Goal: Information Seeking & Learning: Stay updated

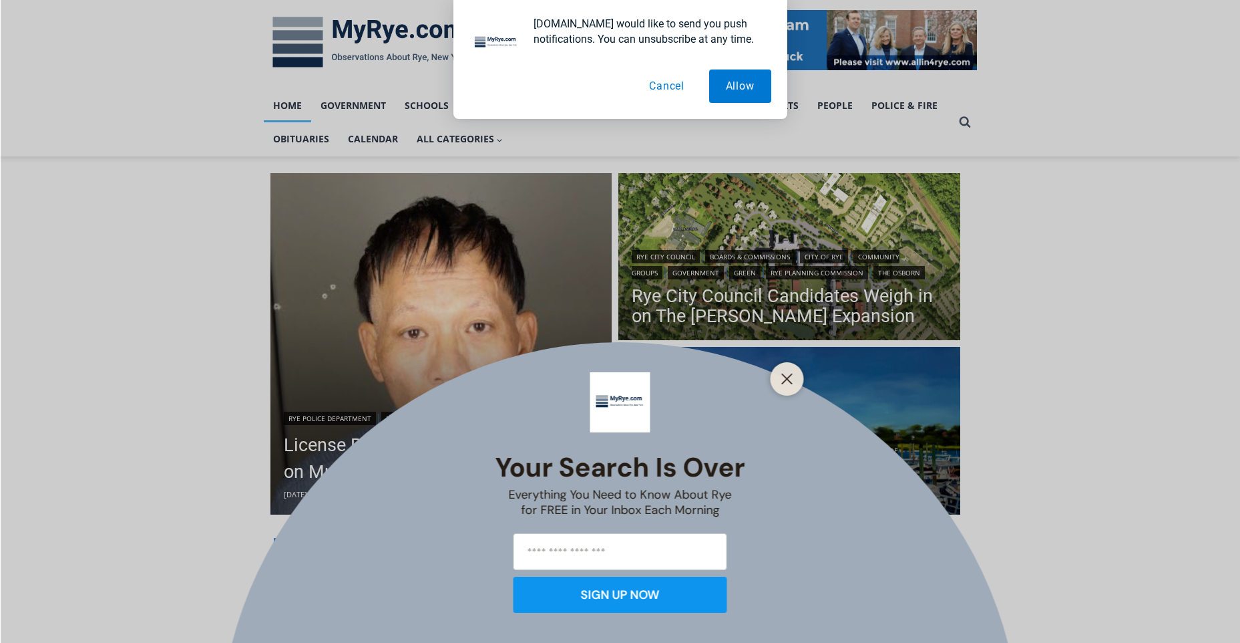
click at [661, 86] on button "Cancel" at bounding box center [667, 85] width 69 height 33
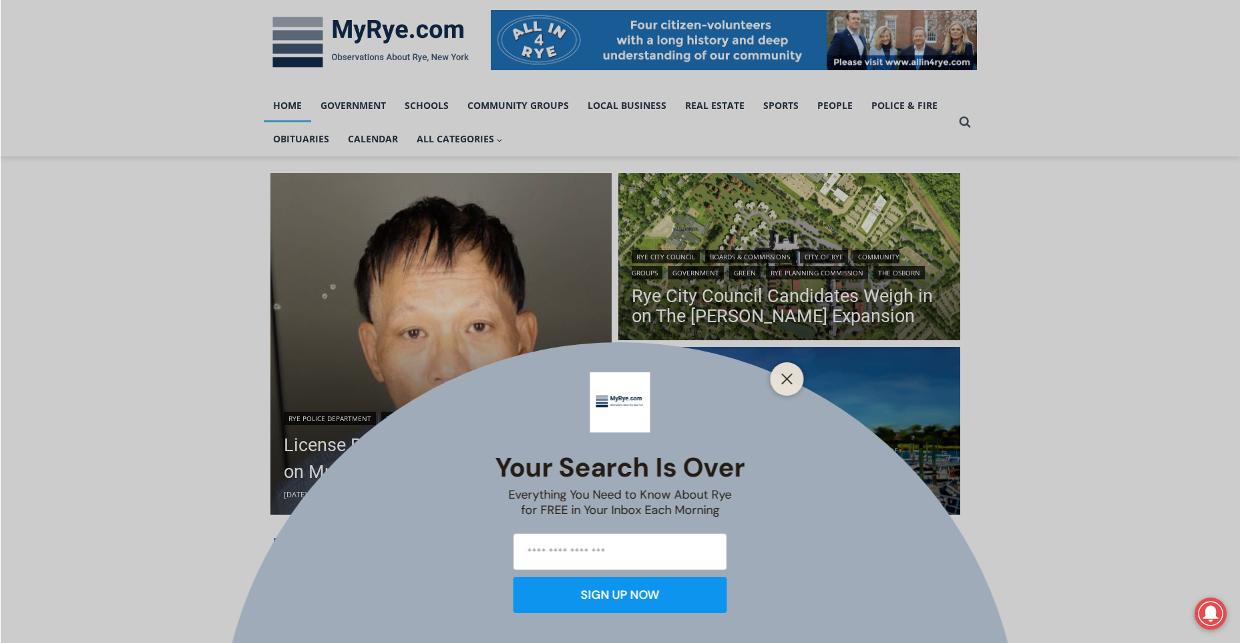
click at [438, 443] on div "Your Search is Over Everything You Need to Know About Rye for FREE in Your Inbo…" at bounding box center [620, 321] width 1240 height 643
click at [792, 365] on div at bounding box center [787, 378] width 33 height 33
click at [782, 383] on icon "Close" at bounding box center [788, 379] width 12 height 12
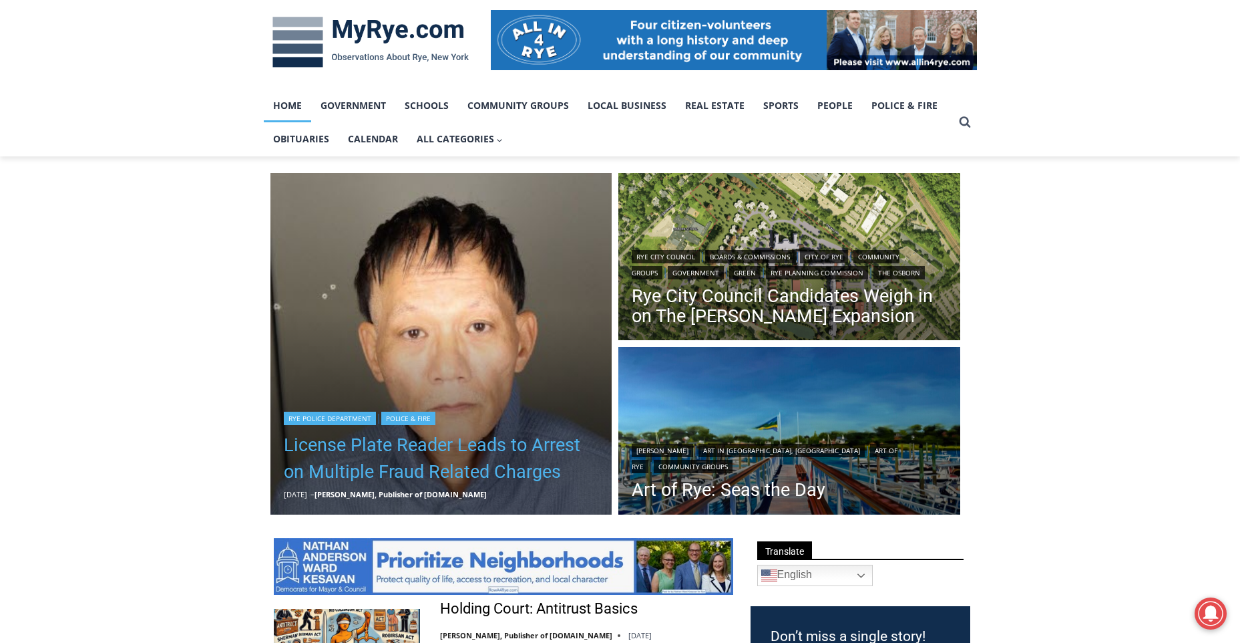
click at [501, 468] on link "License Plate Reader Leads to Arrest on Multiple Fraud Related Charges" at bounding box center [441, 458] width 315 height 53
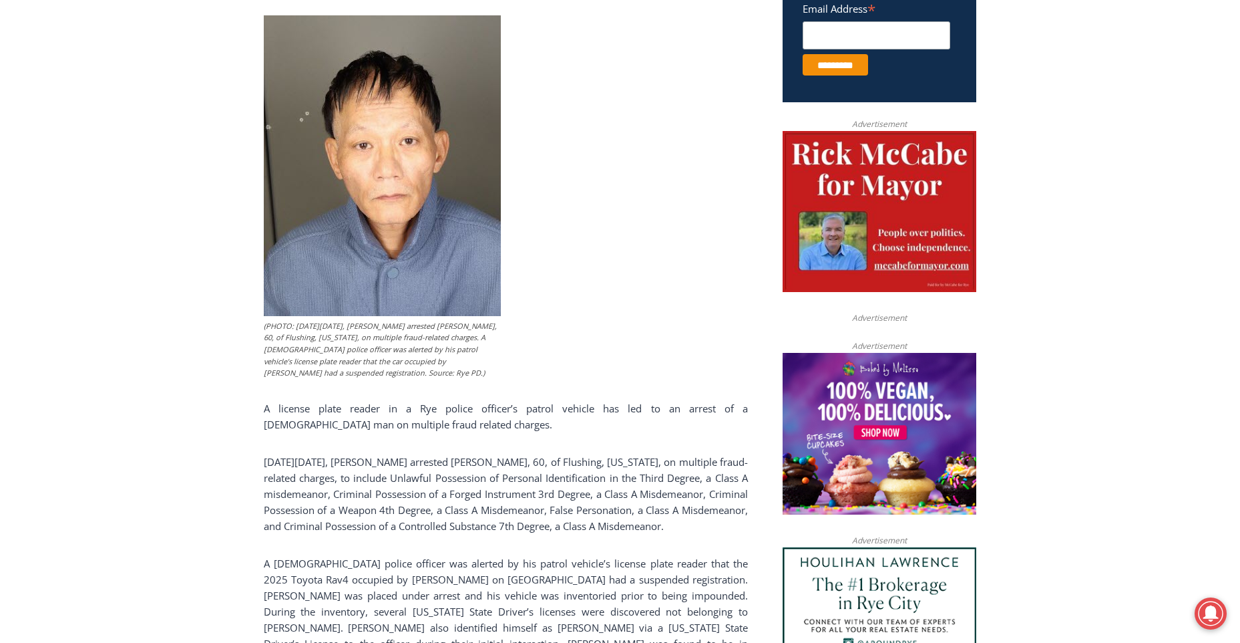
scroll to position [709, 0]
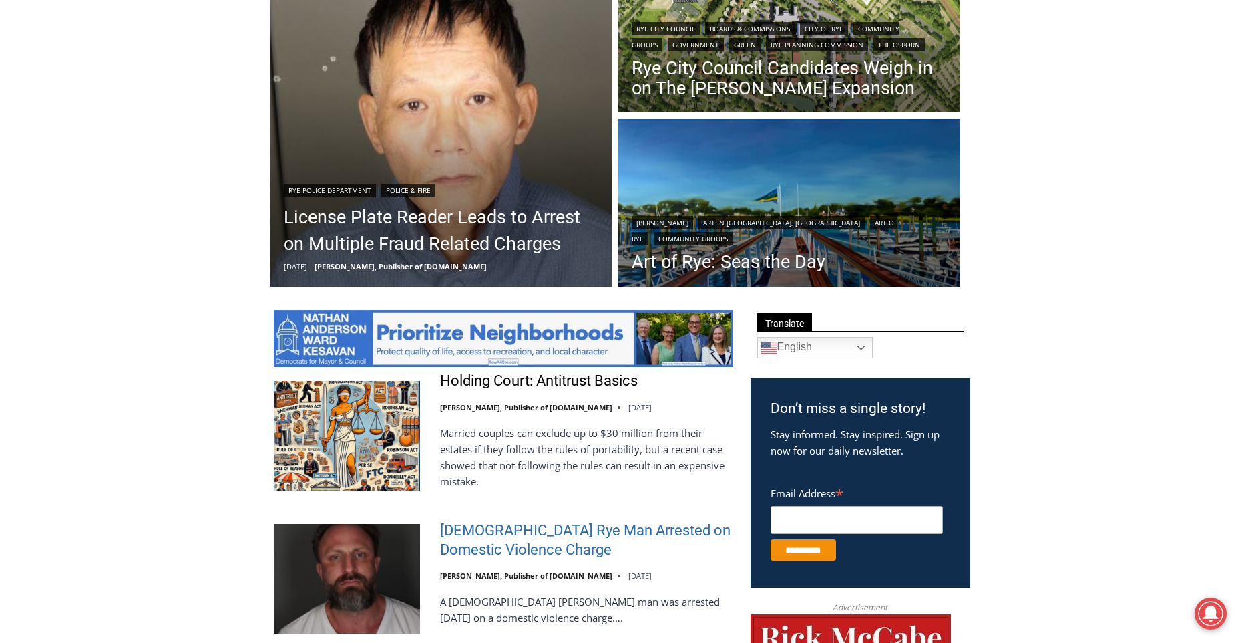
scroll to position [601, 0]
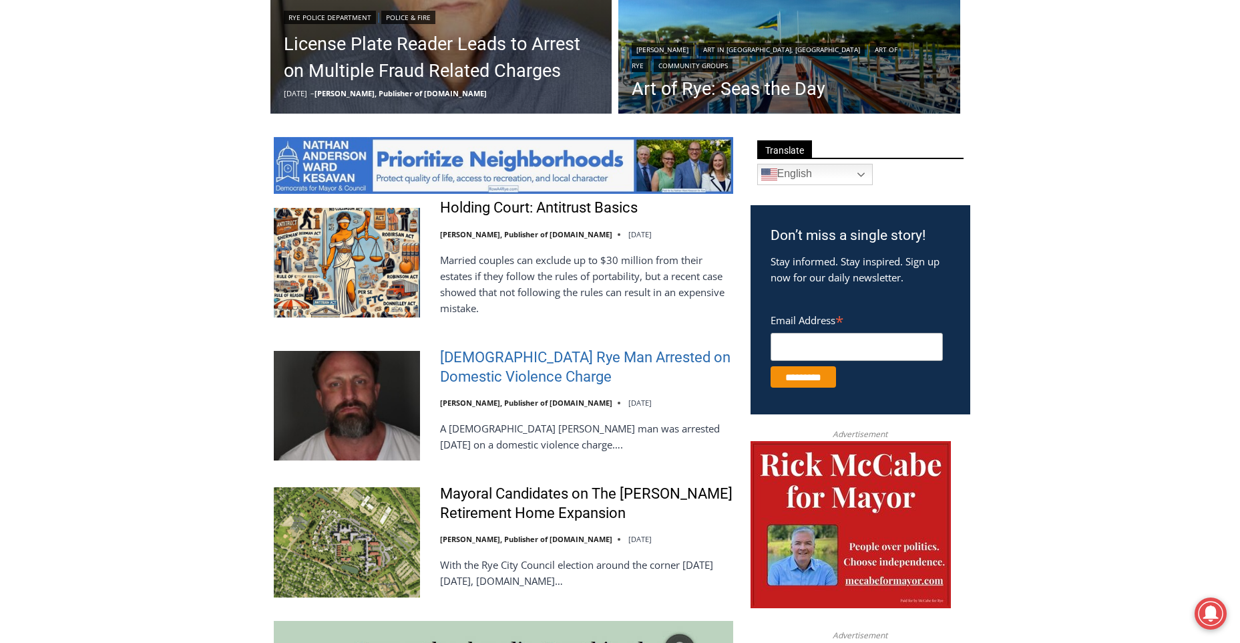
click at [518, 373] on link "[DEMOGRAPHIC_DATA] Rye Man Arrested on Domestic Violence Charge" at bounding box center [586, 367] width 293 height 38
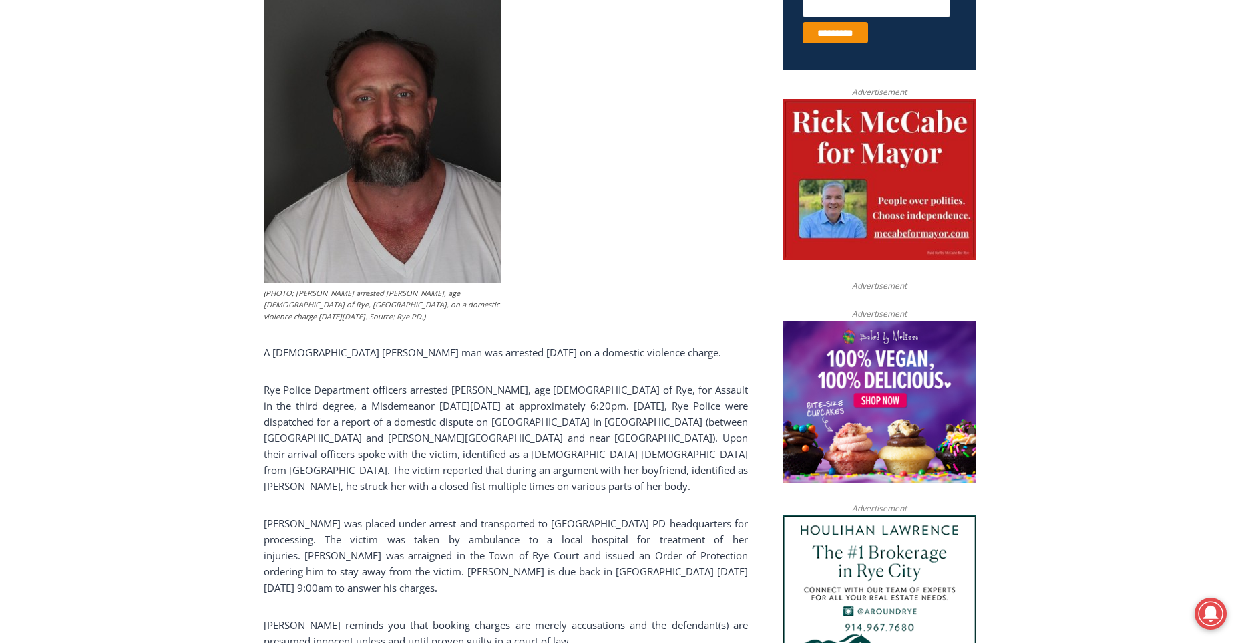
scroll to position [601, 0]
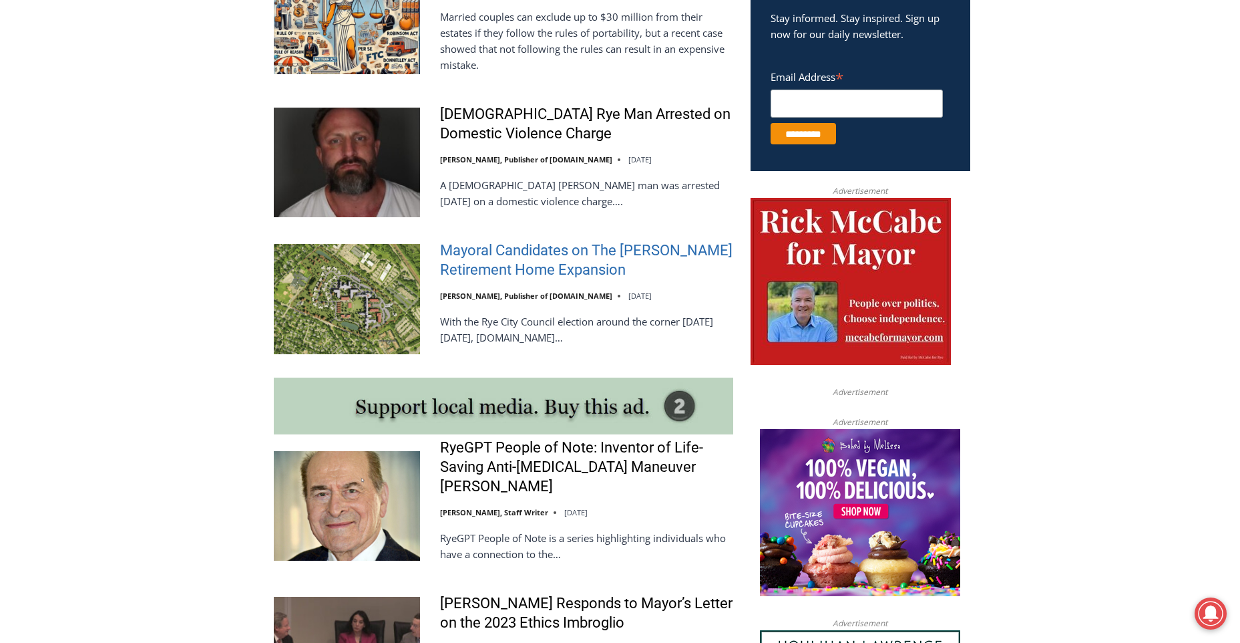
scroll to position [444, 0]
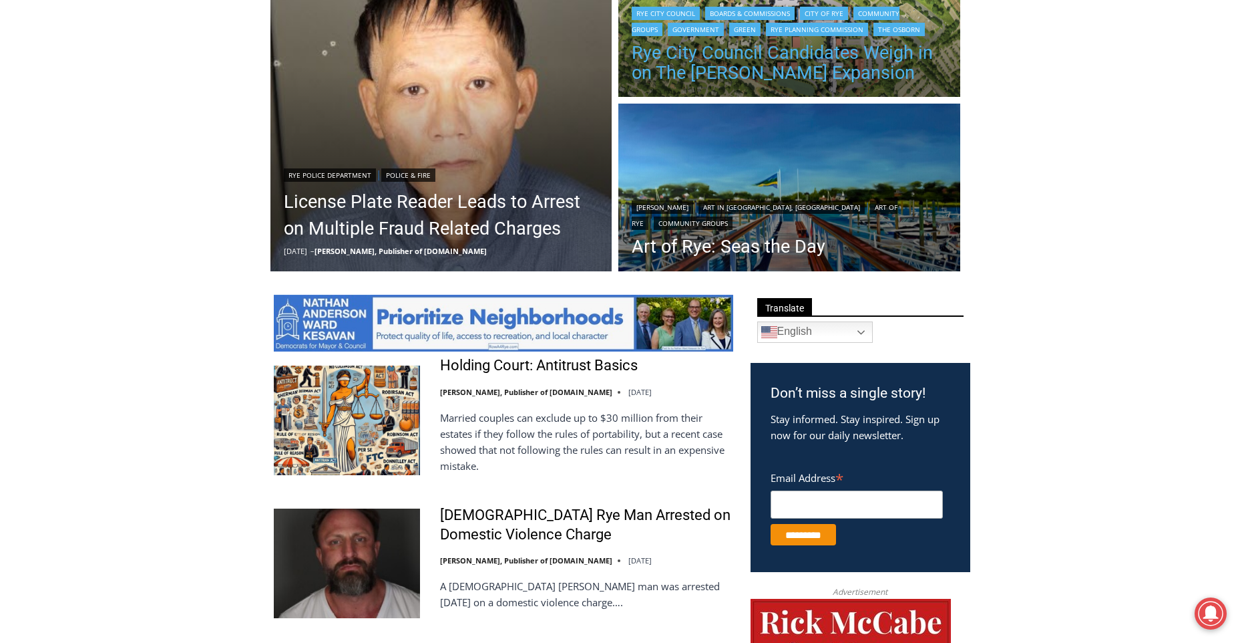
click at [686, 56] on link "Rye City Council Candidates Weigh in on The [PERSON_NAME] Expansion" at bounding box center [789, 63] width 315 height 40
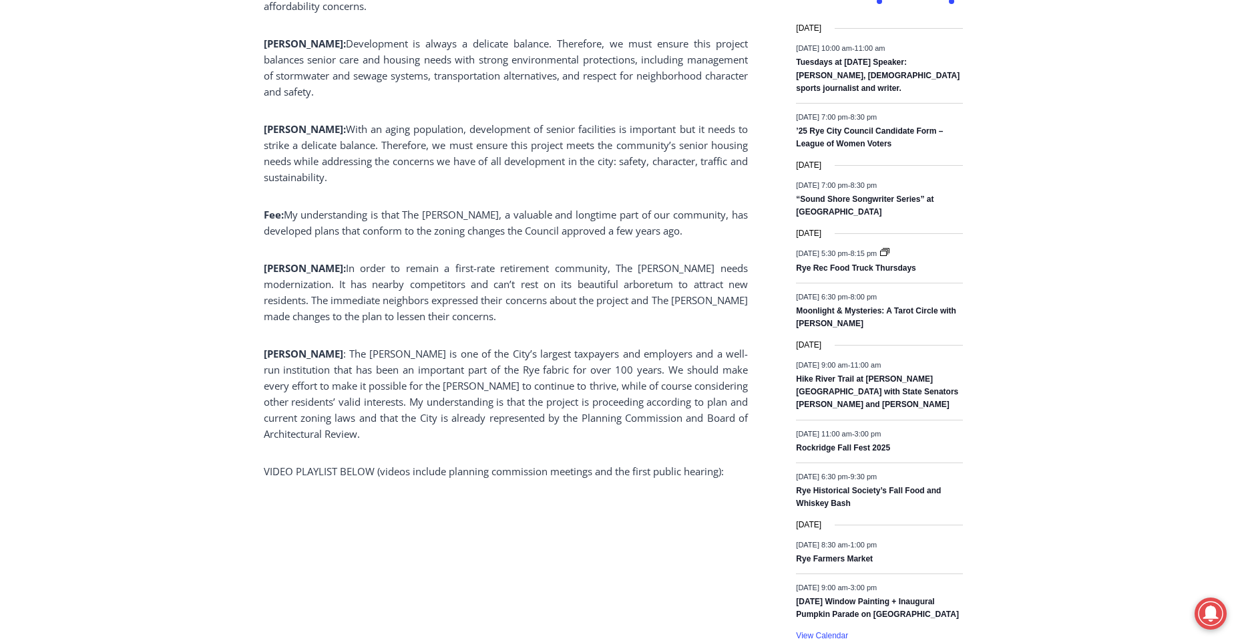
scroll to position [1778, 0]
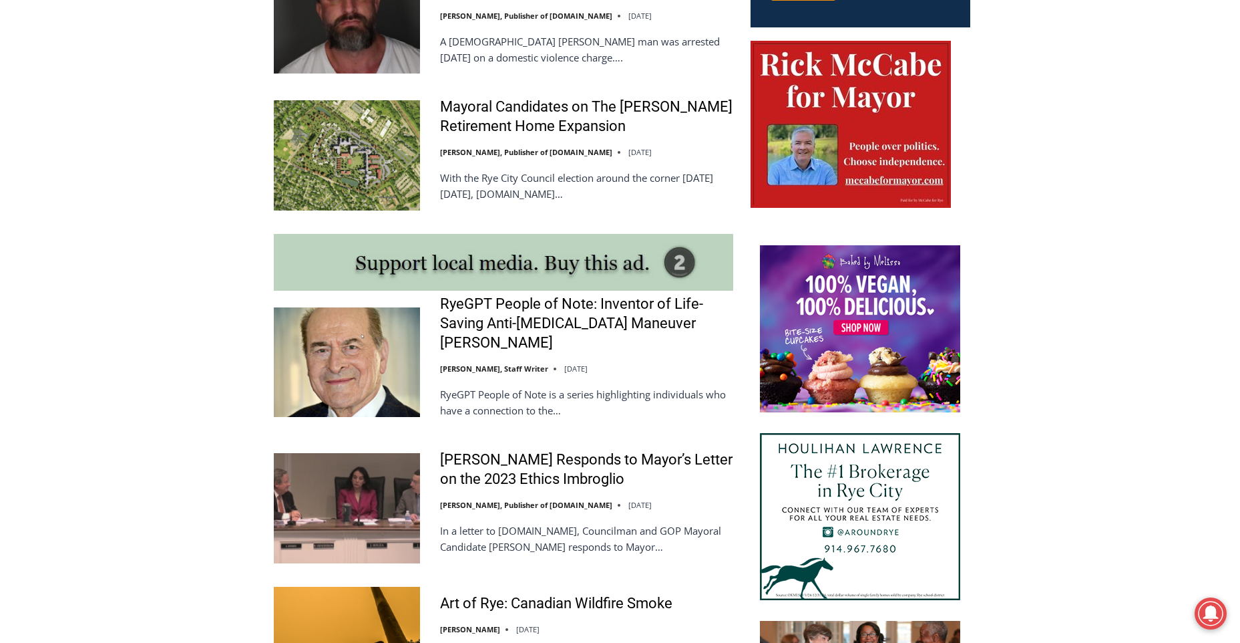
scroll to position [1021, 0]
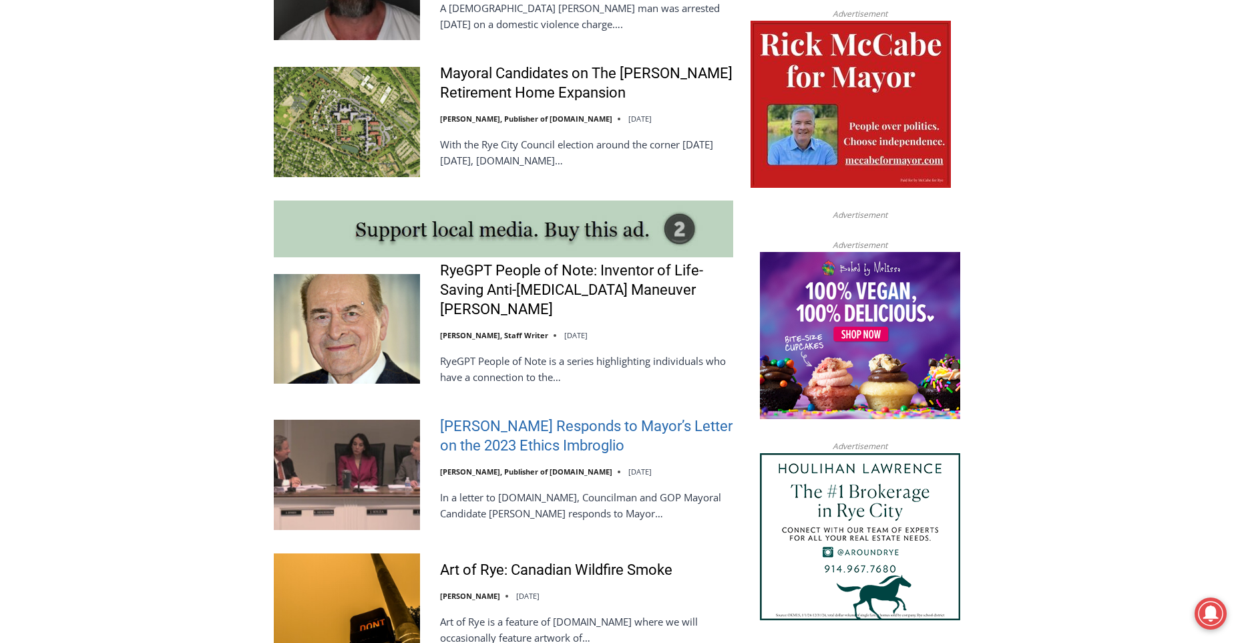
click at [583, 445] on link "[PERSON_NAME] Responds to Mayor’s Letter on the 2023 Ethics Imbroglio" at bounding box center [586, 436] width 293 height 38
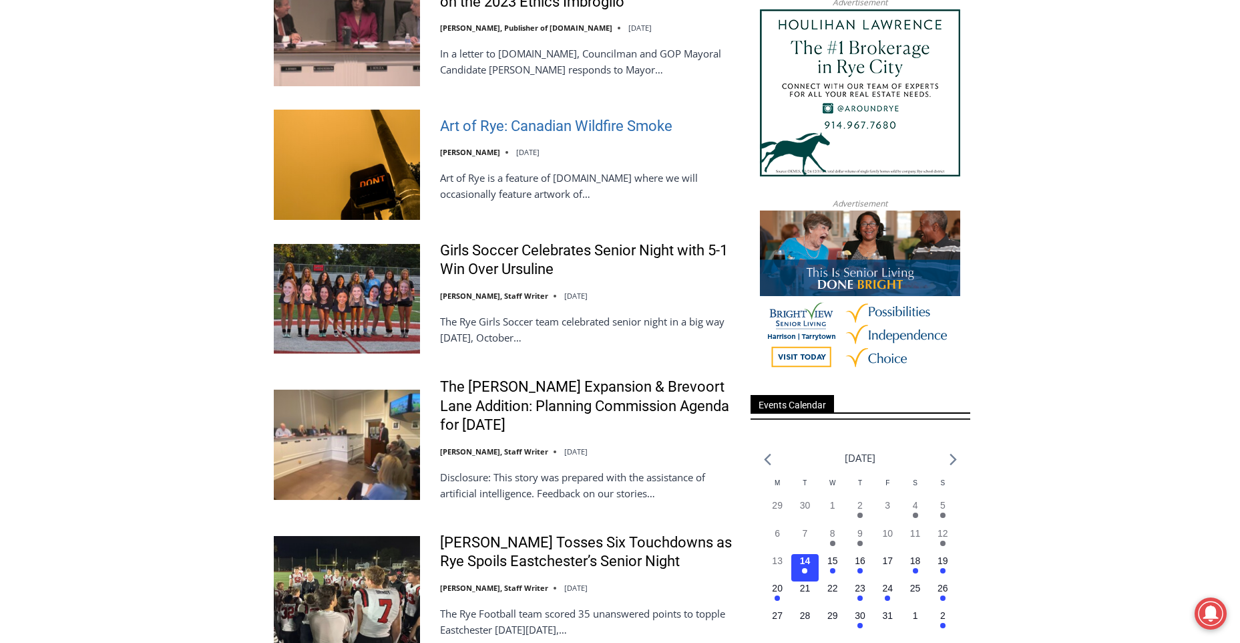
scroll to position [1488, 0]
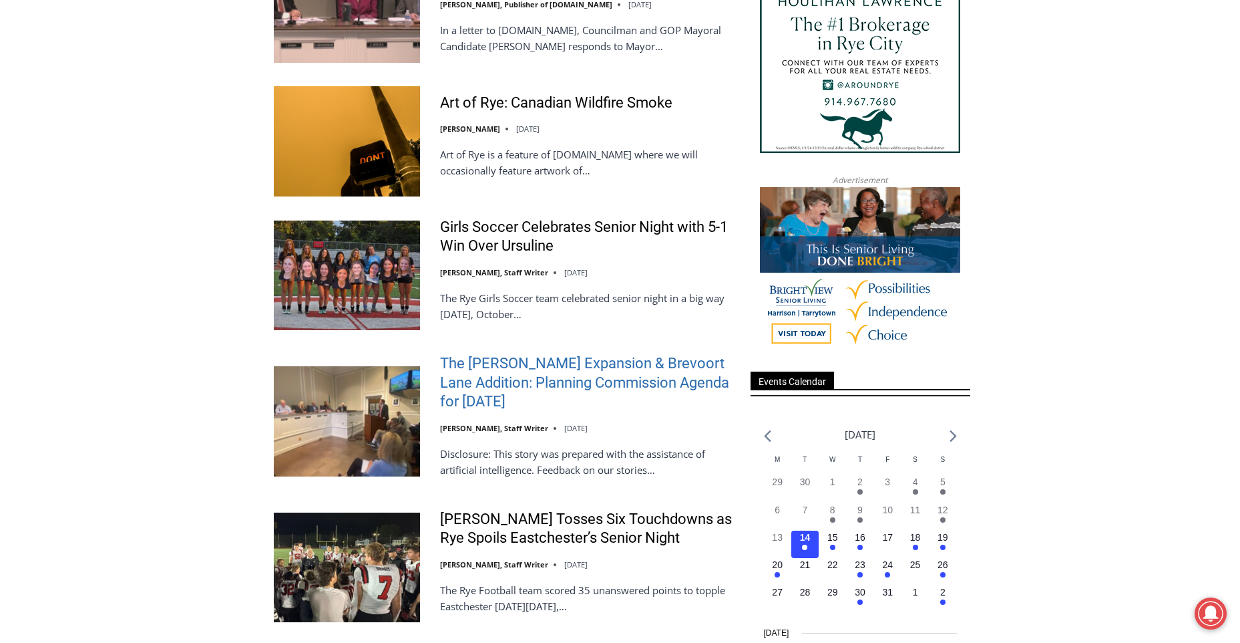
click at [521, 377] on link "The [PERSON_NAME] Expansion & Brevoort Lane Addition: Planning Commission Agend…" at bounding box center [586, 382] width 293 height 57
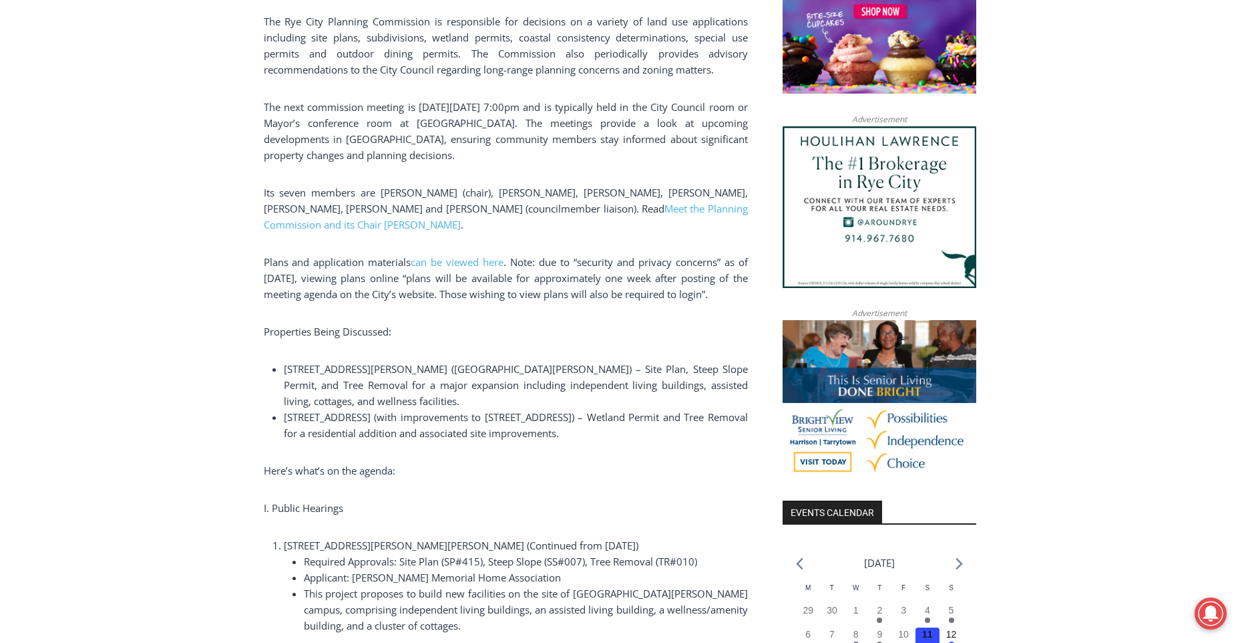
scroll to position [1043, 0]
